Goal: Task Accomplishment & Management: Complete application form

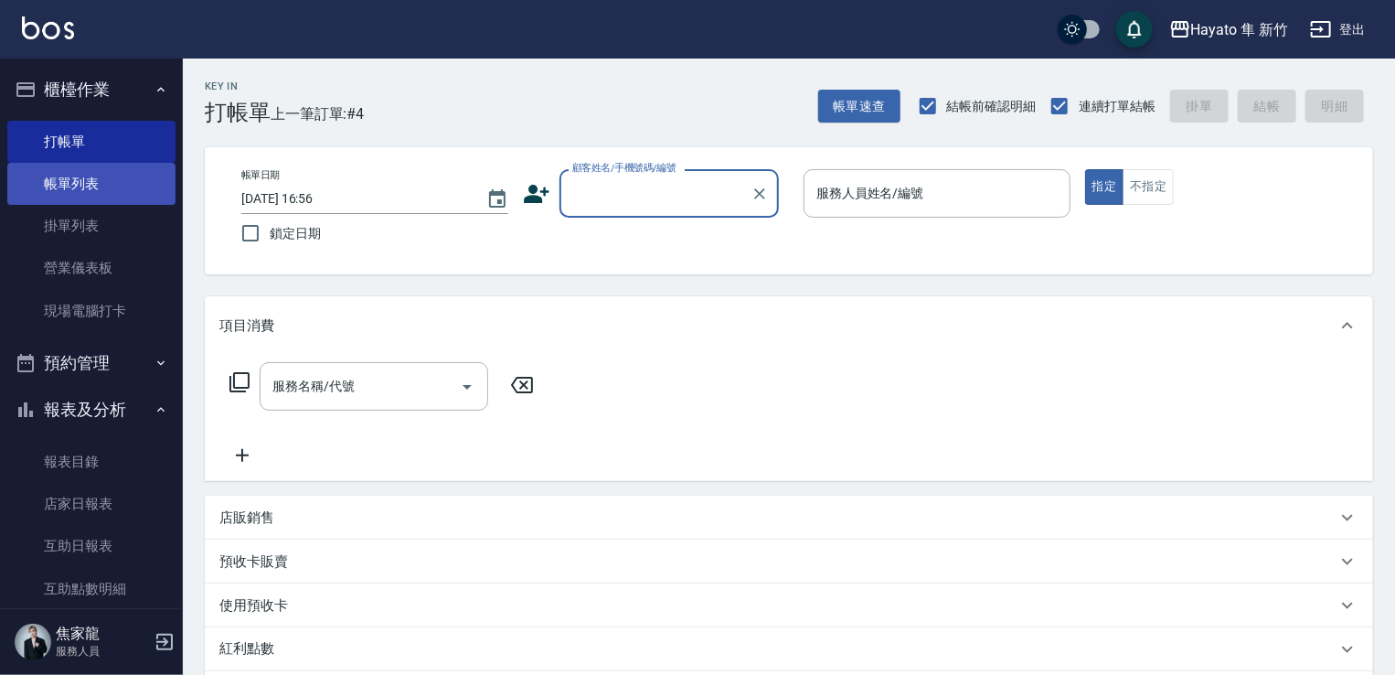
click at [109, 183] on link "帳單列表" at bounding box center [91, 184] width 168 height 42
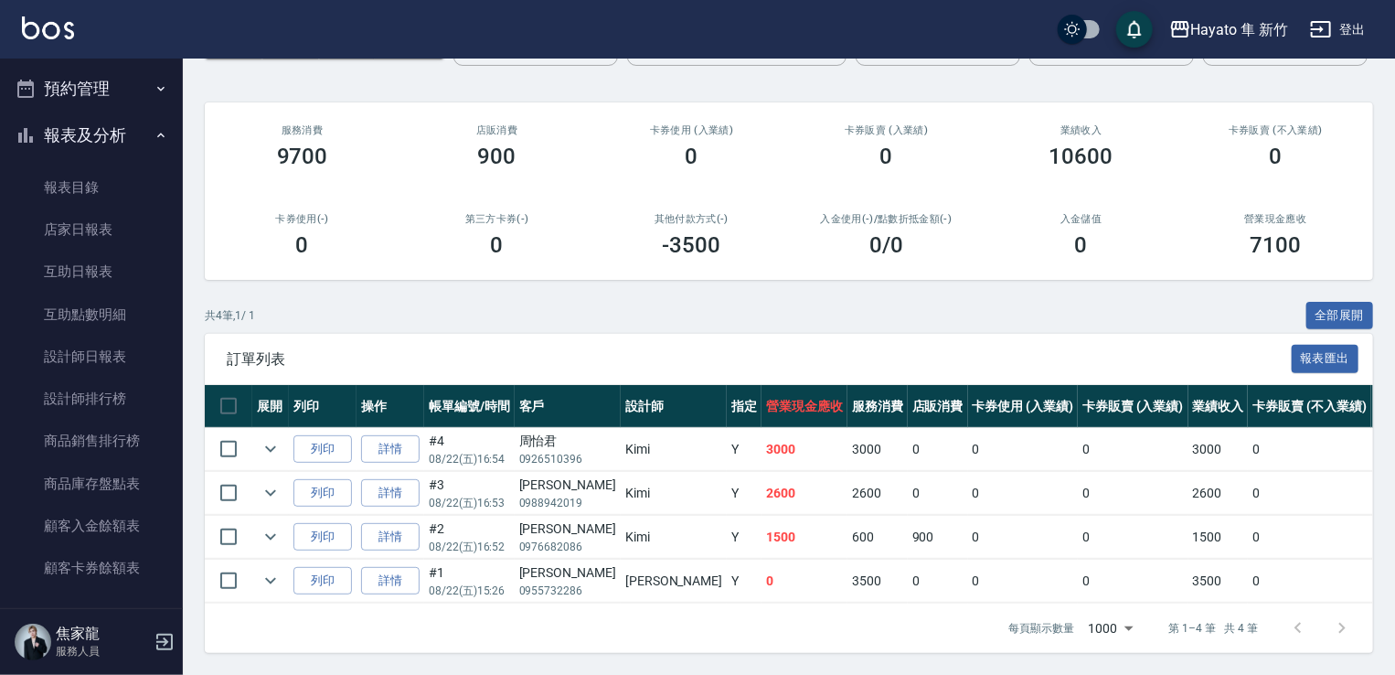
scroll to position [193, 0]
click at [86, 399] on link "設計師排行榜" at bounding box center [91, 399] width 168 height 42
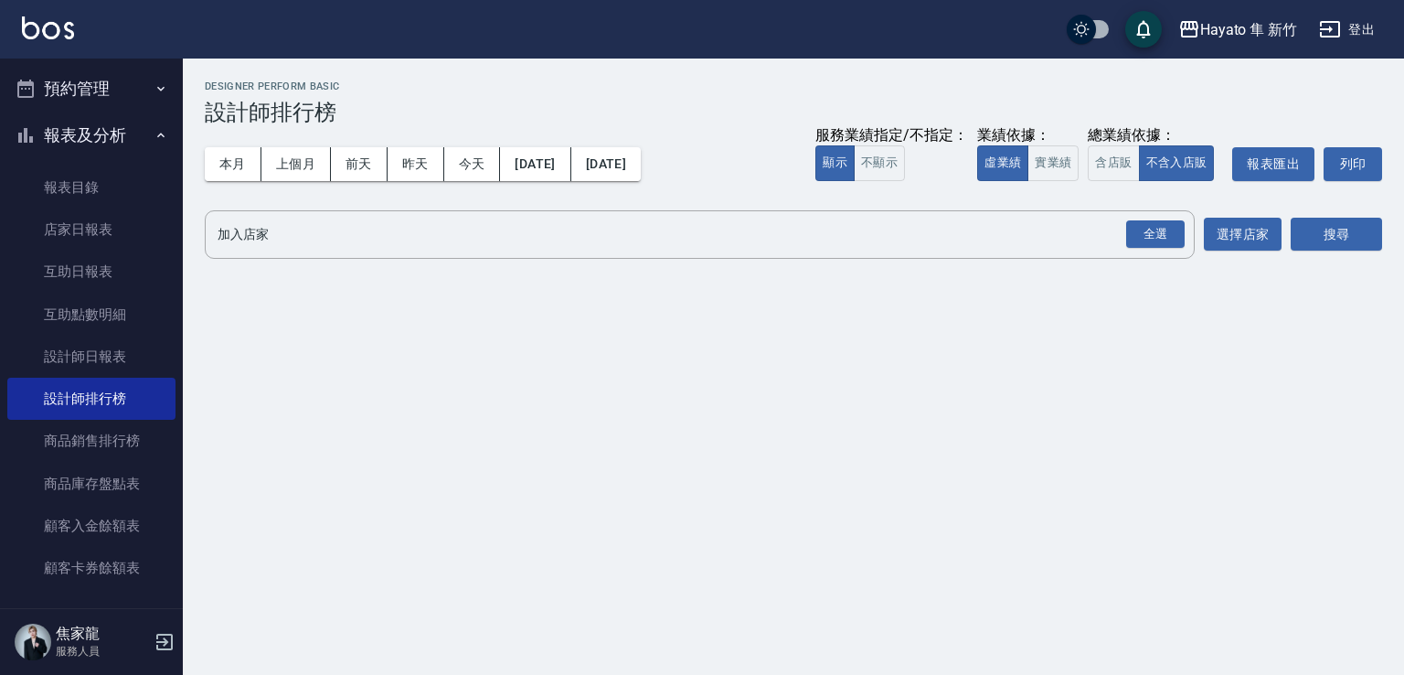
drag, startPoint x: 1144, startPoint y: 224, endPoint x: 1232, endPoint y: 255, distance: 93.1
click at [1155, 232] on div "全選" at bounding box center [1155, 234] width 59 height 28
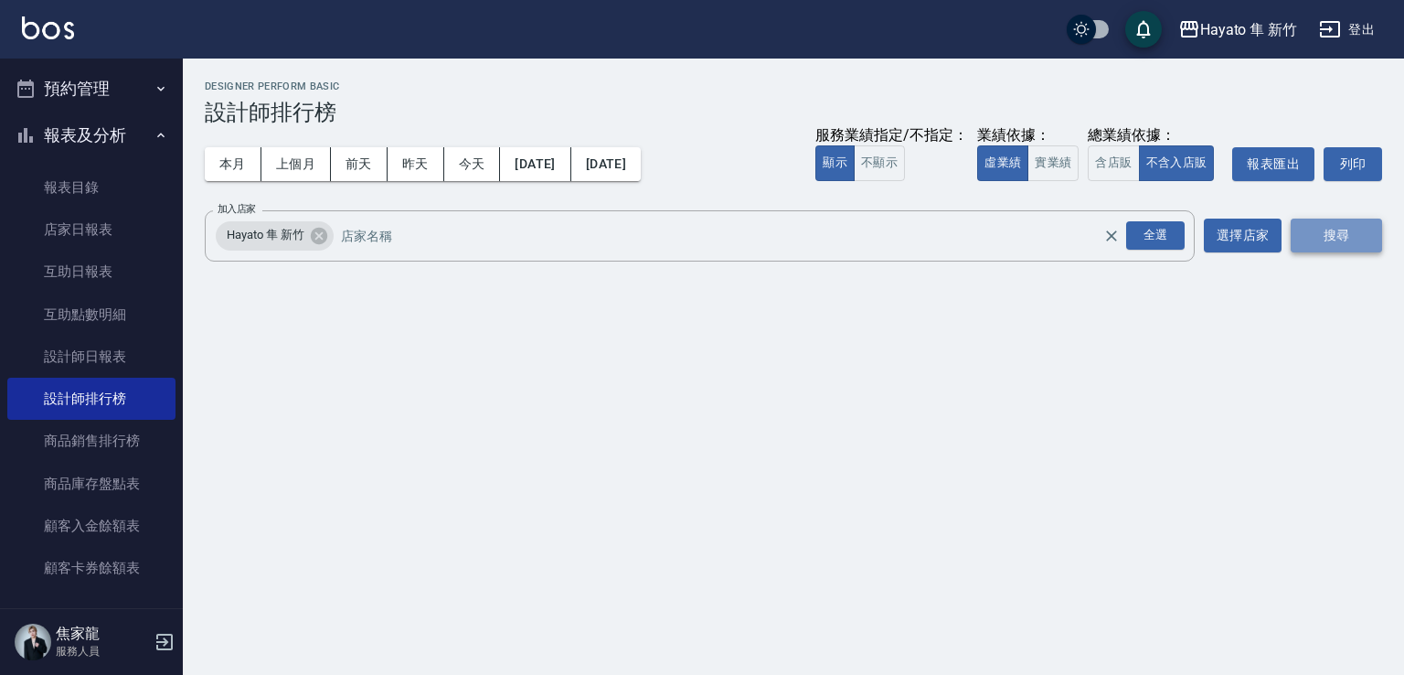
click at [1336, 250] on button "搜尋" at bounding box center [1336, 235] width 91 height 34
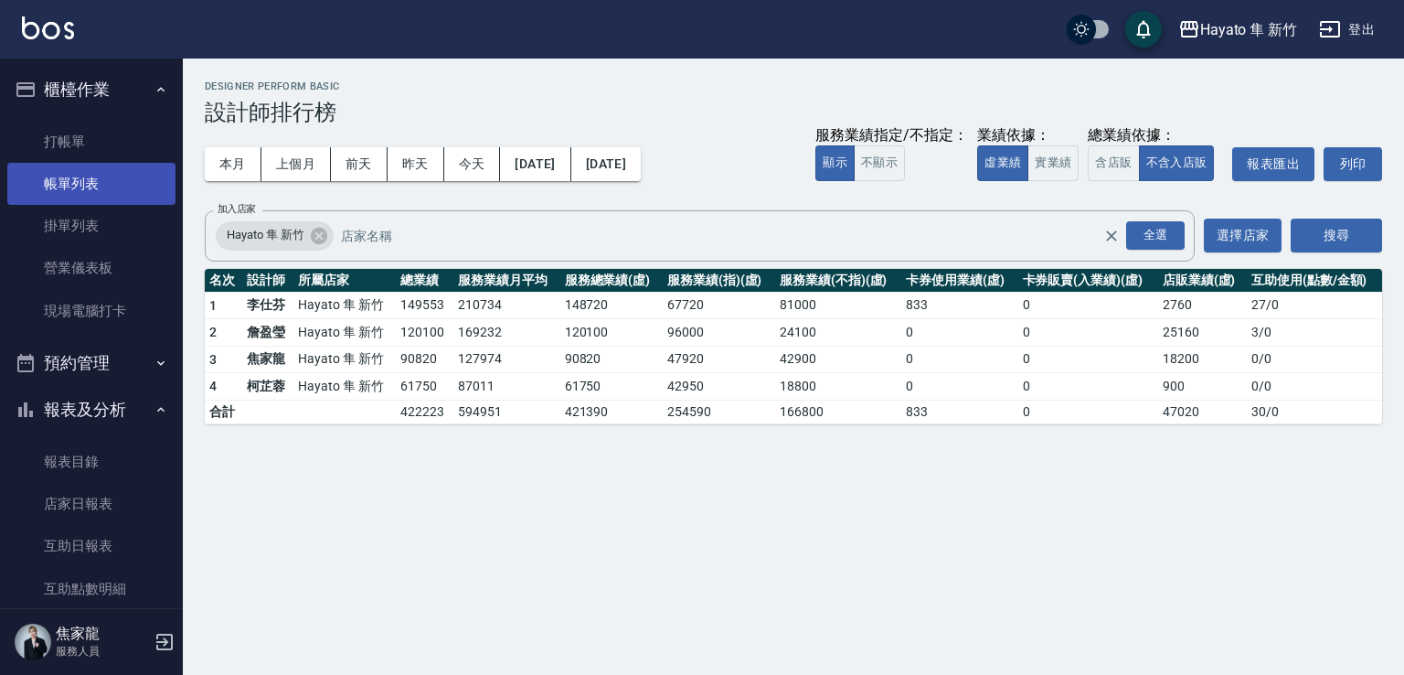
click at [116, 194] on link "帳單列表" at bounding box center [91, 184] width 168 height 42
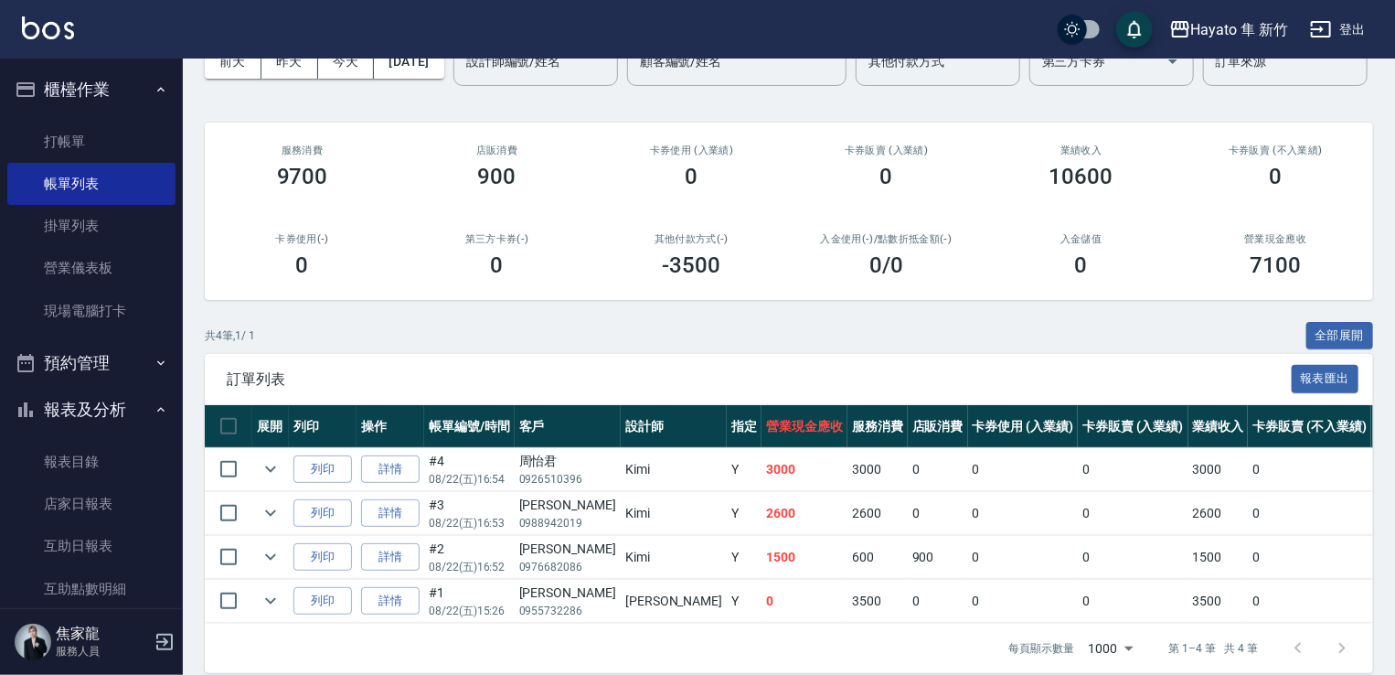
scroll to position [193, 0]
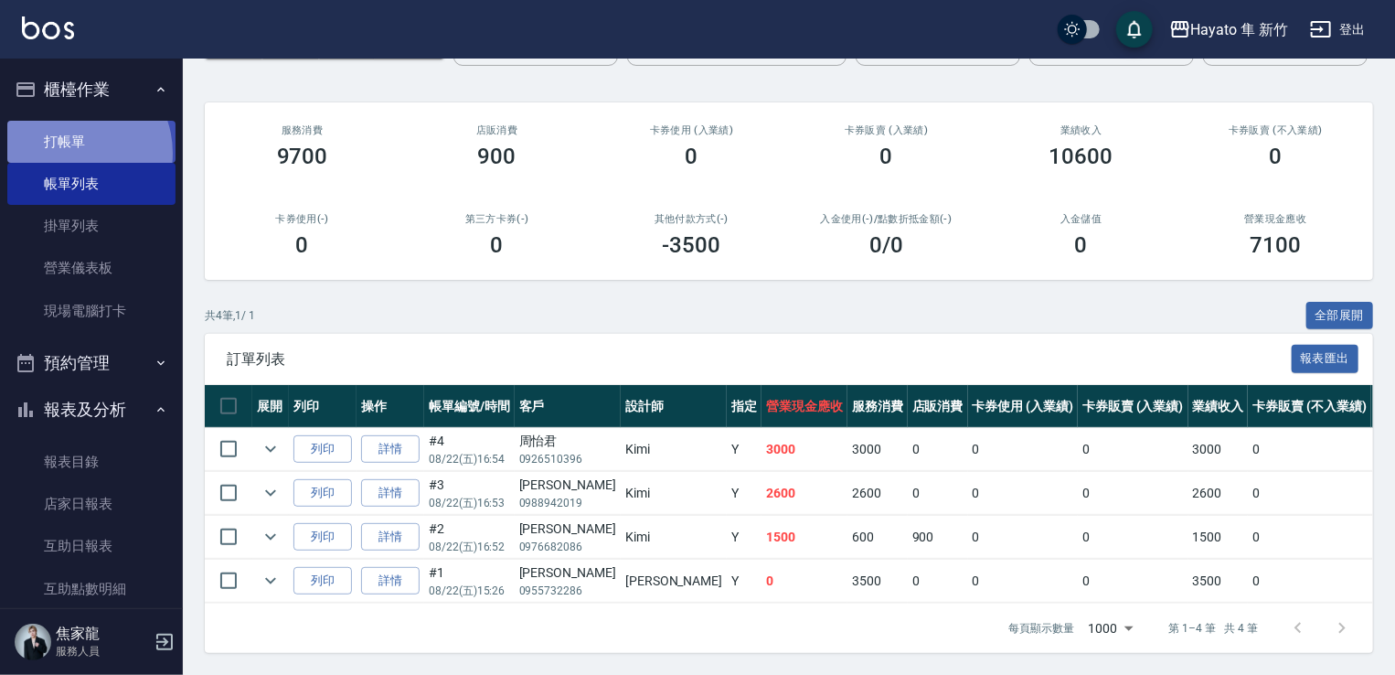
click at [72, 153] on link "打帳單" at bounding box center [91, 142] width 168 height 42
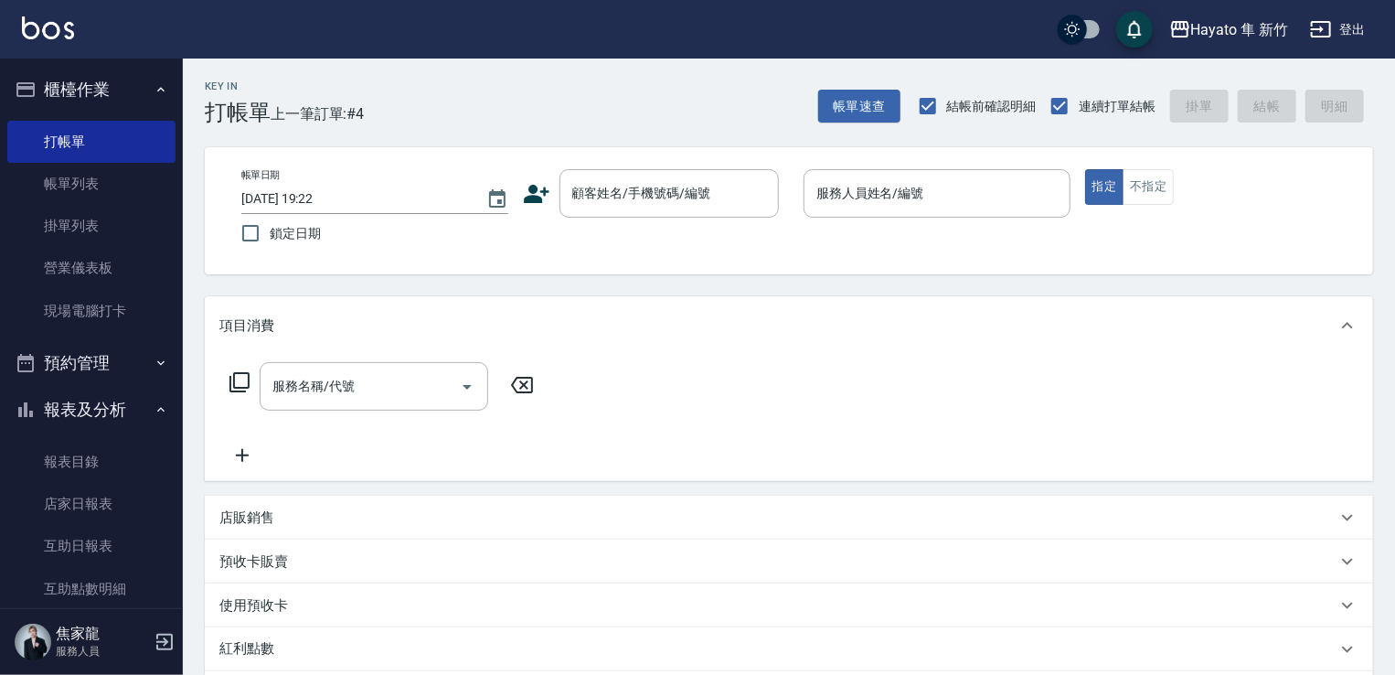
click at [548, 198] on icon at bounding box center [536, 193] width 27 height 27
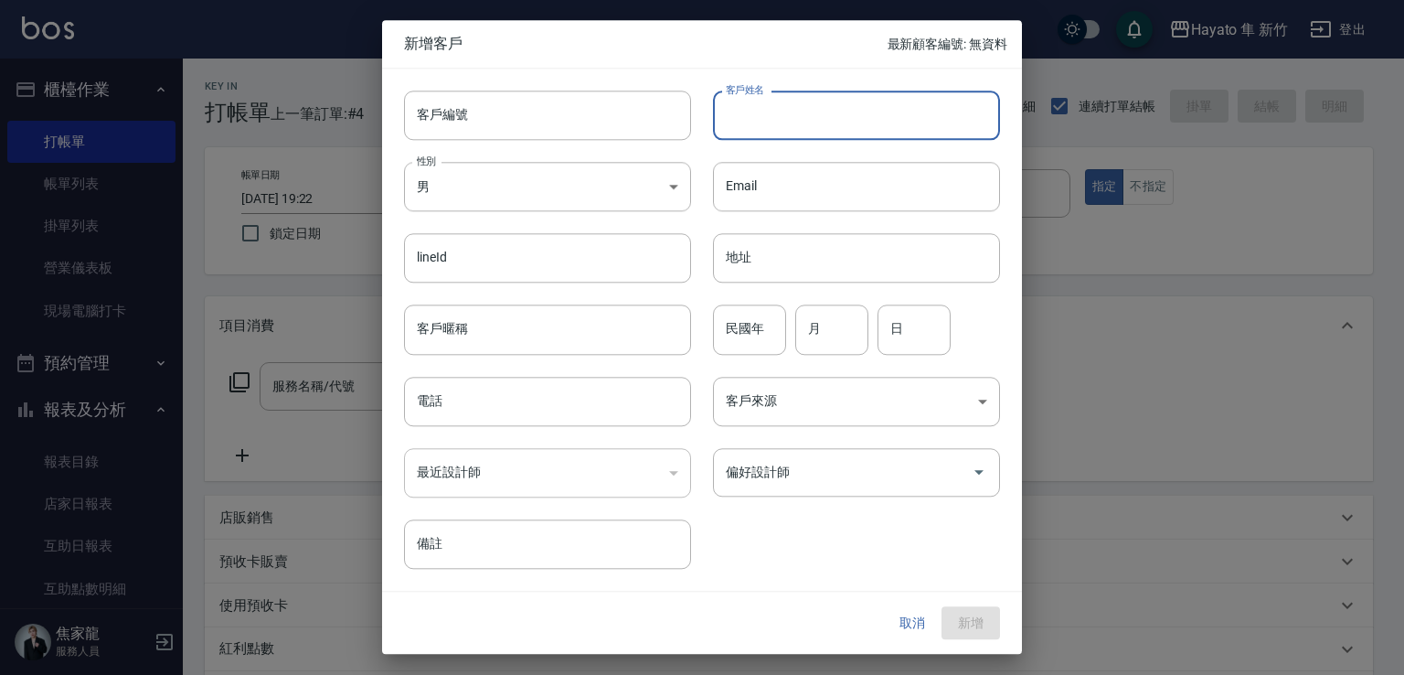
drag, startPoint x: 815, startPoint y: 103, endPoint x: 826, endPoint y: 103, distance: 11.0
click at [815, 103] on input "客戶姓名" at bounding box center [856, 114] width 287 height 49
type input "[PERSON_NAME]"
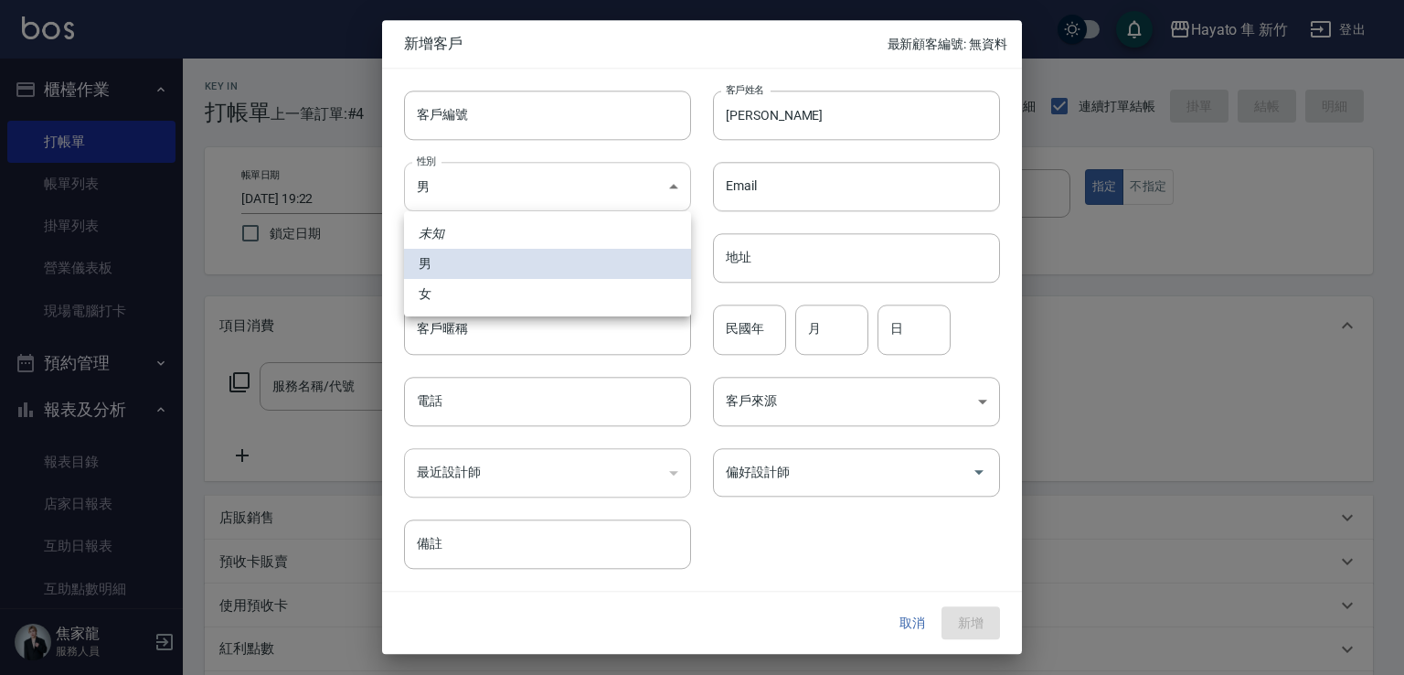
click at [489, 205] on body "Hayato 隼 新竹 登出 櫃檯作業 打帳單 帳單列表 掛單列表 營業儀表板 現場電腦打卡 預約管理 預約管理 報表及分析 報表目錄 店家日報表 互助日報表…" at bounding box center [702, 478] width 1404 height 957
click at [482, 290] on li "女" at bounding box center [547, 294] width 287 height 30
type input "[DEMOGRAPHIC_DATA]"
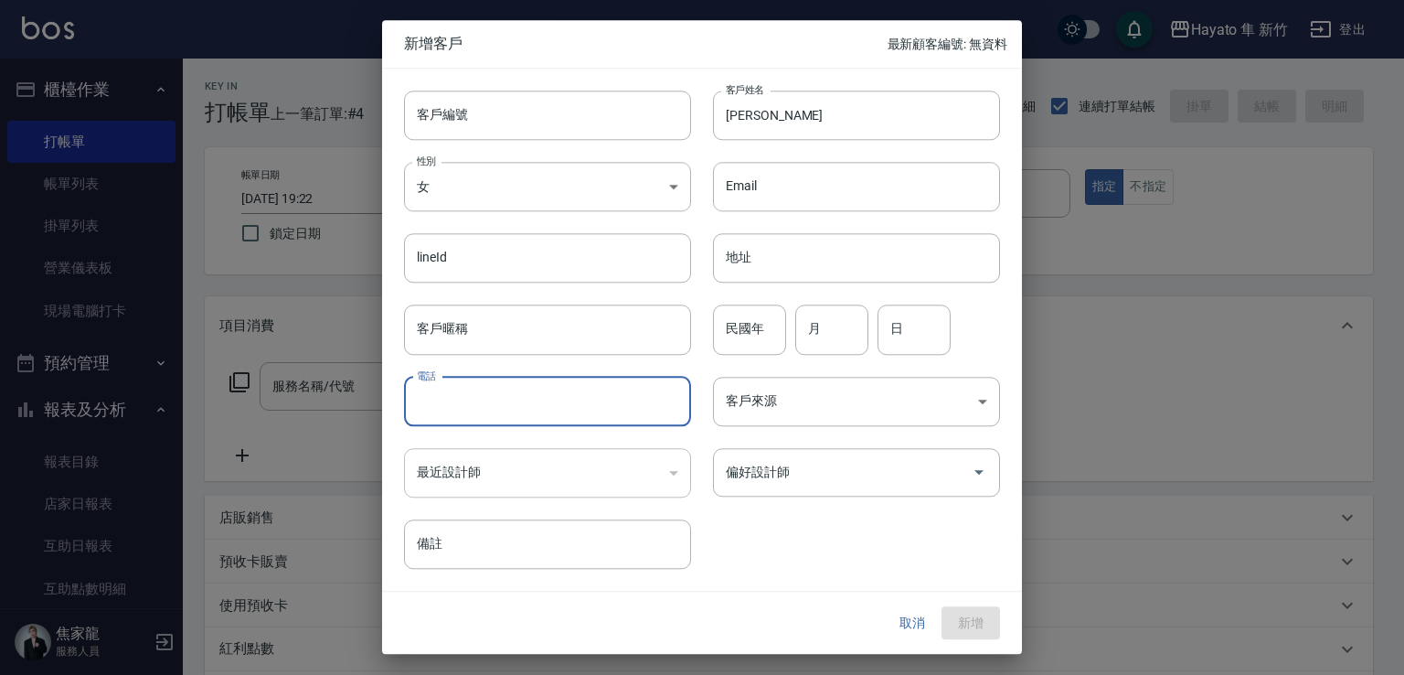
click at [479, 392] on input "電話" at bounding box center [547, 401] width 287 height 49
click at [454, 399] on input "0953039038" at bounding box center [547, 401] width 287 height 49
type input "0953039038"
click at [792, 414] on body "Hayato 隼 新竹 登出 櫃檯作業 打帳單 帳單列表 掛單列表 營業儀表板 現場電腦打卡 預約管理 預約管理 報表及分析 報表目錄 店家日報表 互助日報表…" at bounding box center [702, 478] width 1404 height 957
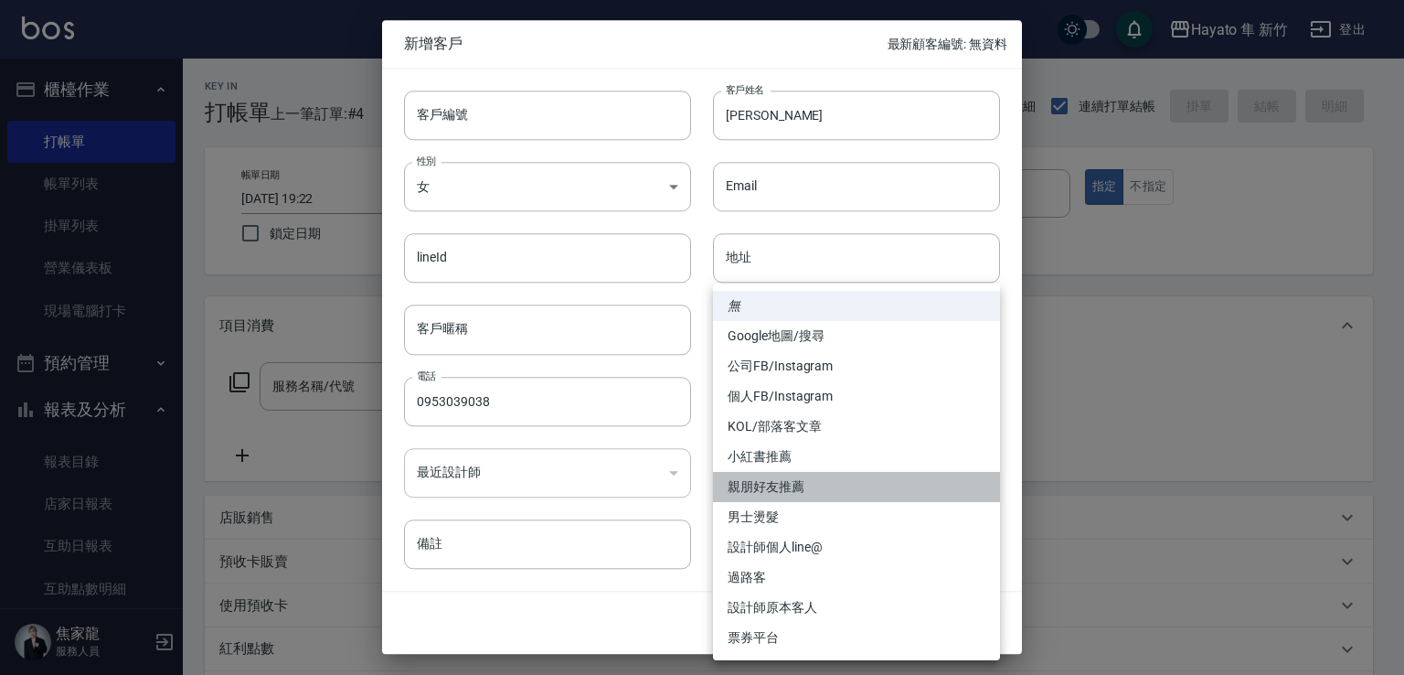
click at [761, 477] on li "親朋好友推薦" at bounding box center [856, 487] width 287 height 30
type input "親朋好友推薦"
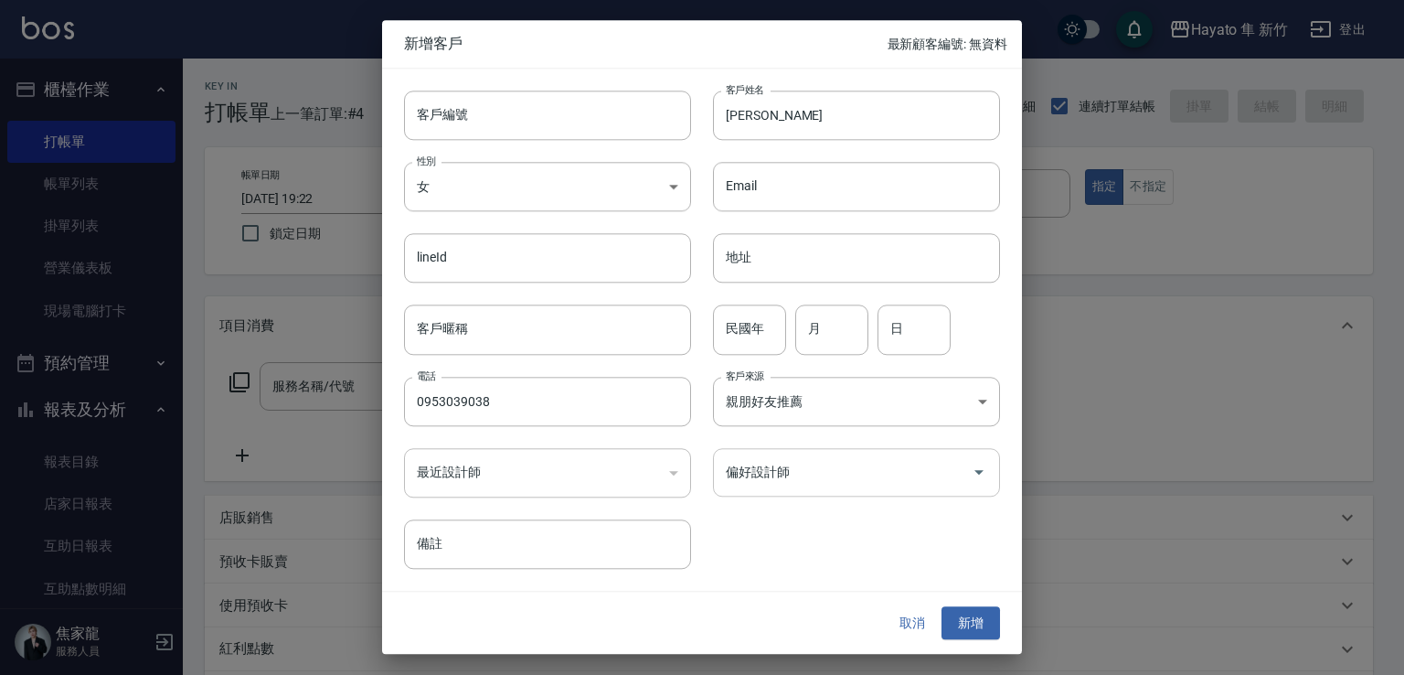
click at [770, 480] on input "偏好設計師" at bounding box center [842, 472] width 243 height 32
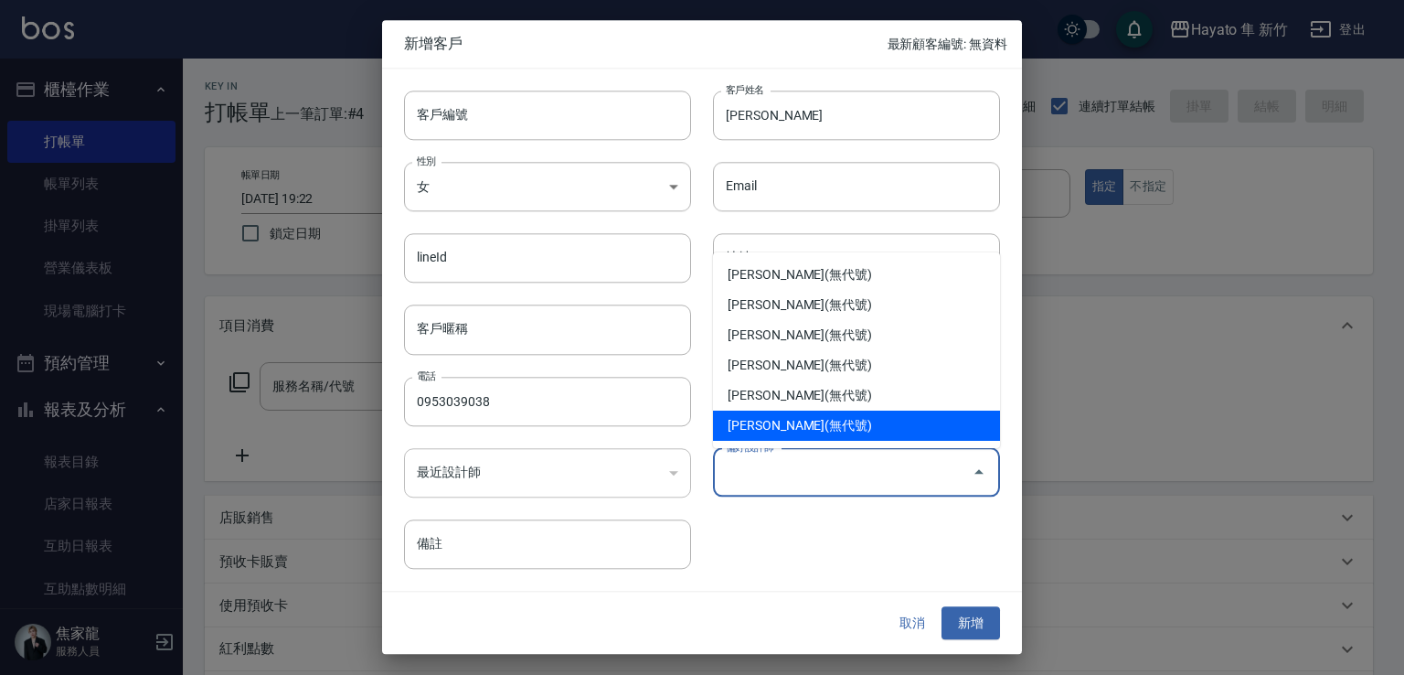
drag, startPoint x: 772, startPoint y: 418, endPoint x: 785, endPoint y: 424, distance: 15.1
click at [773, 416] on li "[PERSON_NAME](無代號)" at bounding box center [856, 425] width 287 height 30
type input "詹盈瑩"
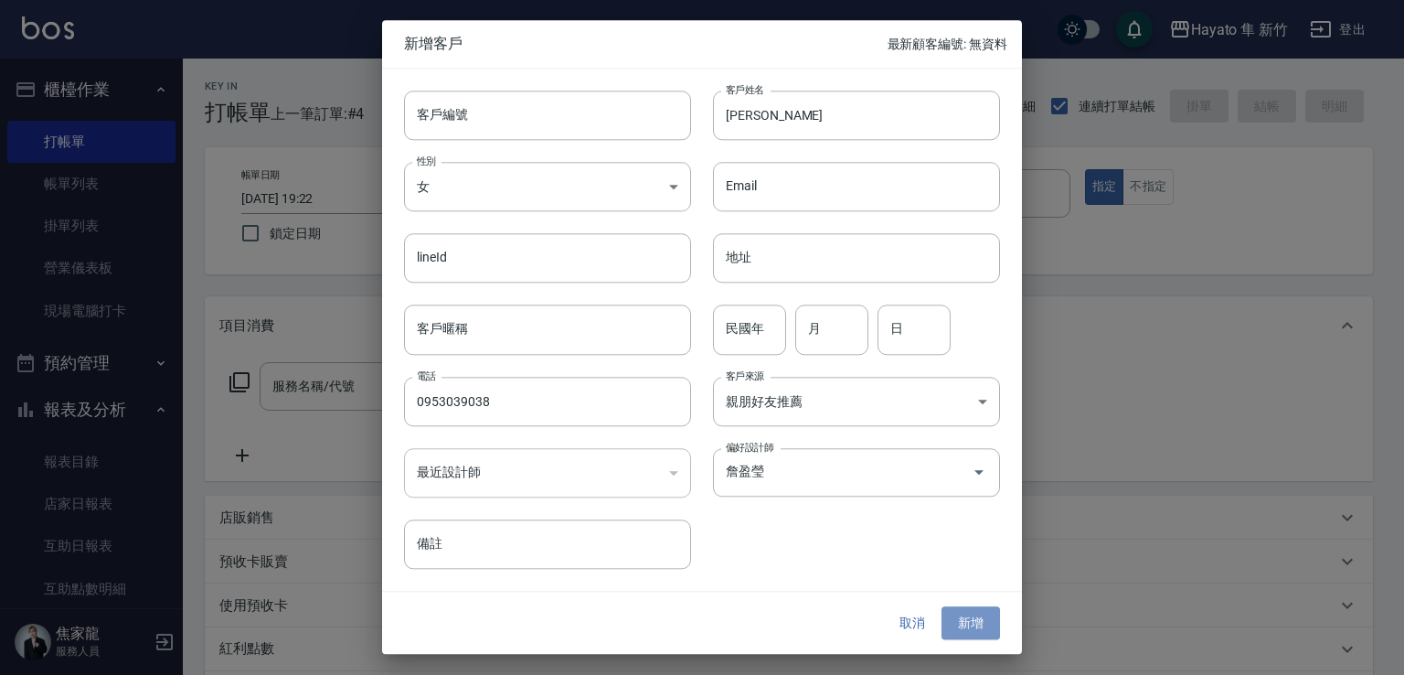
click at [980, 617] on button "新增" at bounding box center [971, 623] width 59 height 34
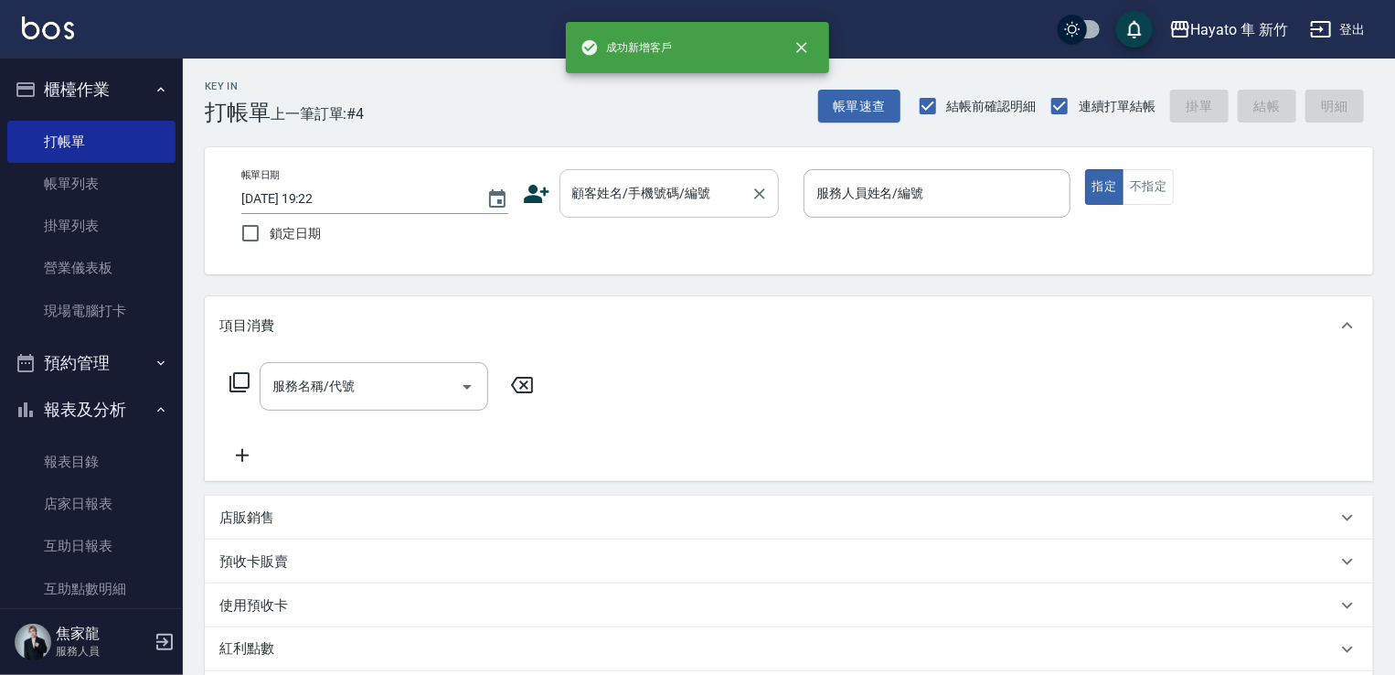
click at [676, 171] on div "顧客姓名/手機號碼/編號" at bounding box center [668, 193] width 219 height 48
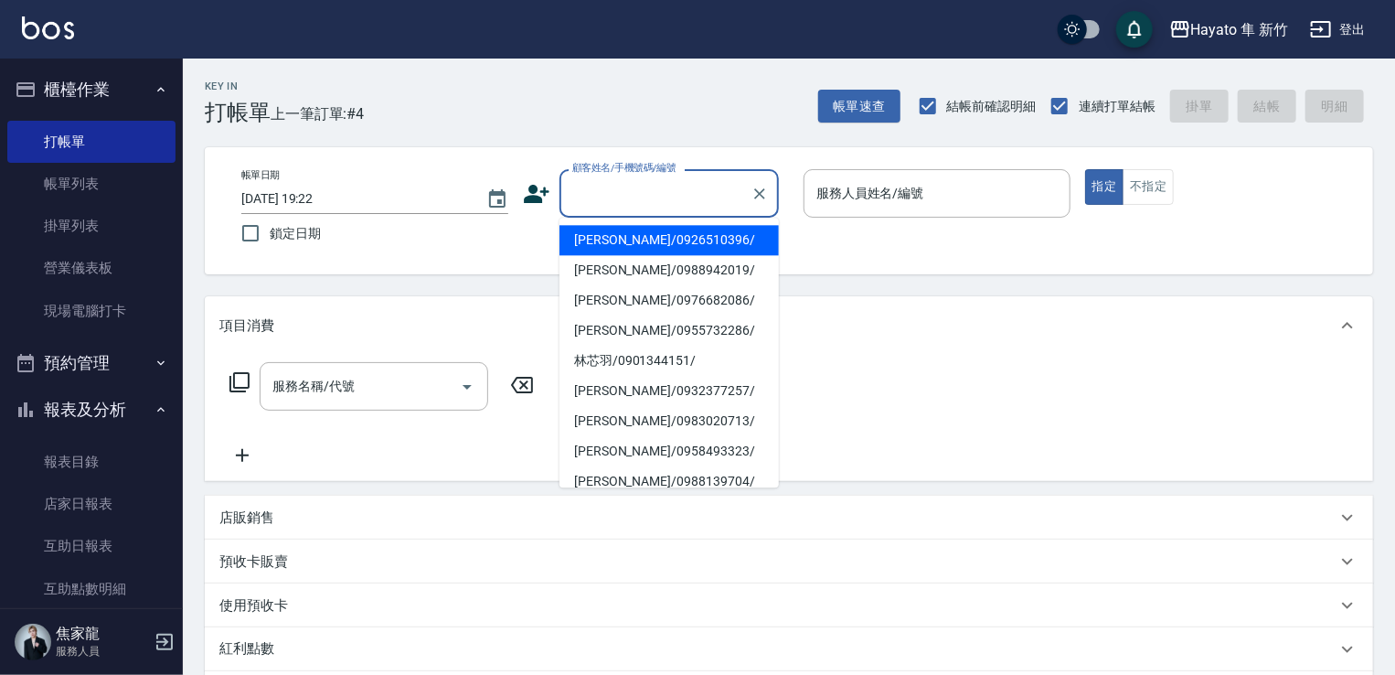
click at [587, 206] on input "顧客姓名/手機號碼/編號" at bounding box center [656, 193] width 176 height 32
